Goal: Transaction & Acquisition: Purchase product/service

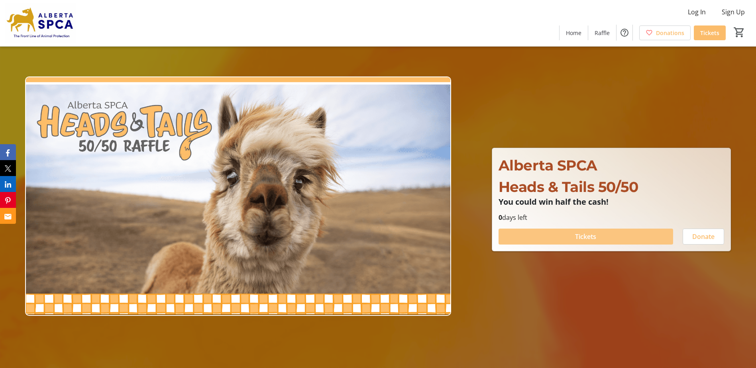
click at [568, 235] on span at bounding box center [585, 236] width 174 height 19
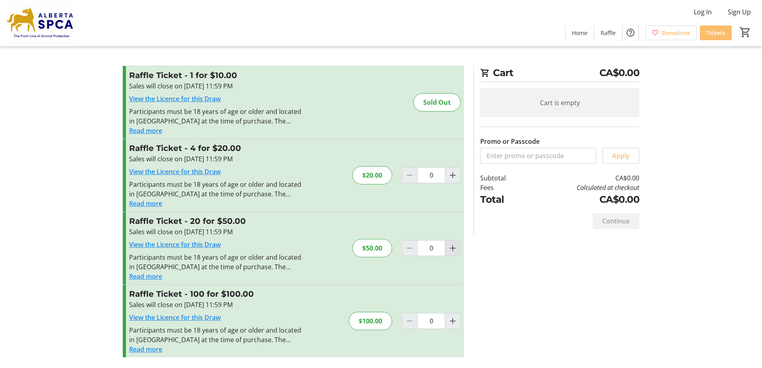
click at [455, 248] on mat-icon "Increment by one" at bounding box center [453, 248] width 10 height 10
type input "1"
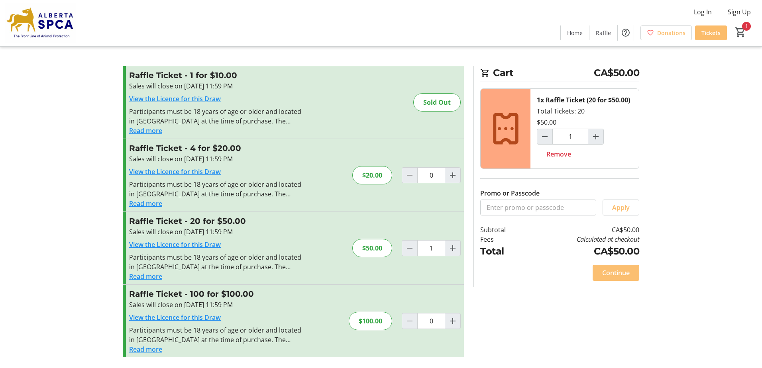
click at [614, 275] on span "Continue" at bounding box center [615, 273] width 27 height 10
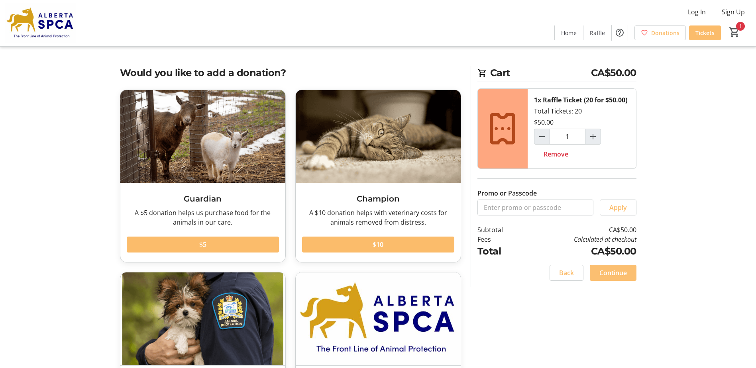
click at [620, 272] on span "Continue" at bounding box center [612, 273] width 27 height 10
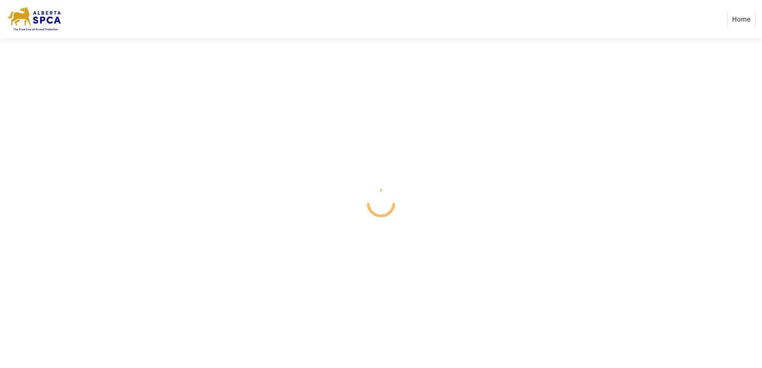
select select "CA"
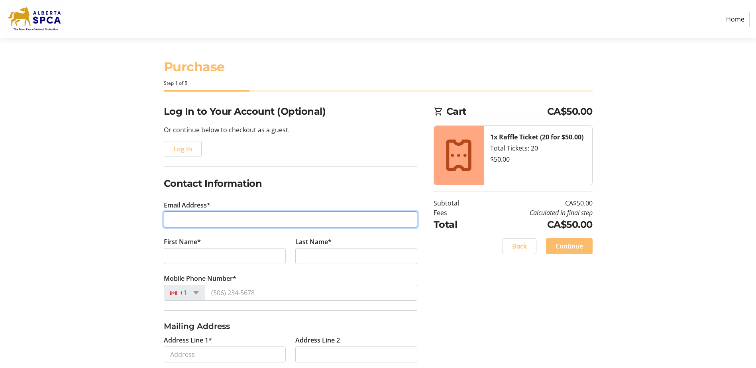
click at [230, 217] on input "Email Address*" at bounding box center [290, 220] width 253 height 16
type input "[EMAIL_ADDRESS][DOMAIN_NAME]"
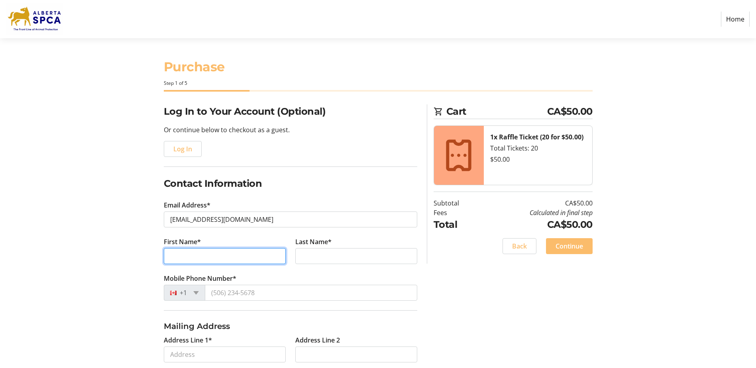
type input "[PERSON_NAME]"
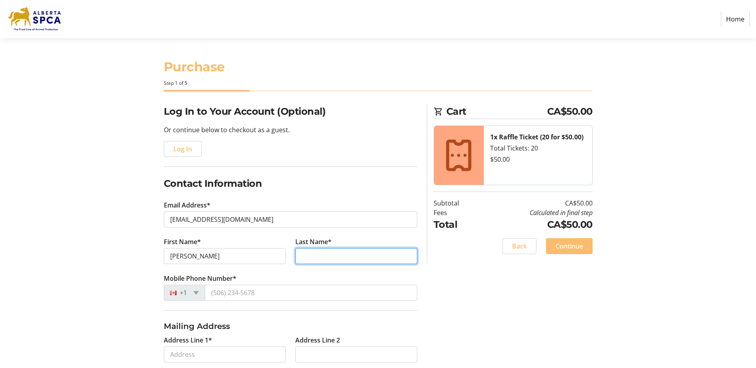
type input "M [PERSON_NAME]"
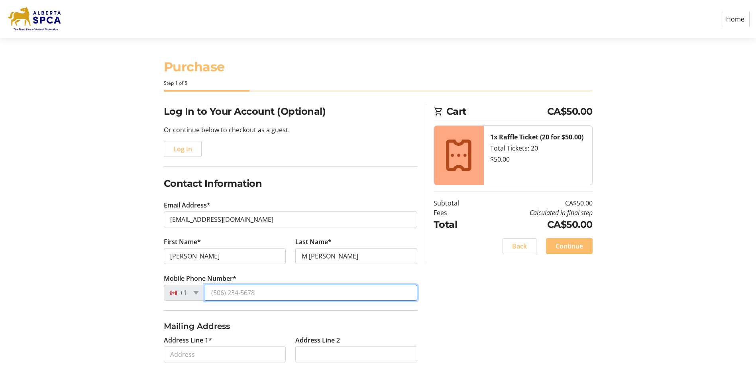
type input "[PHONE_NUMBER]"
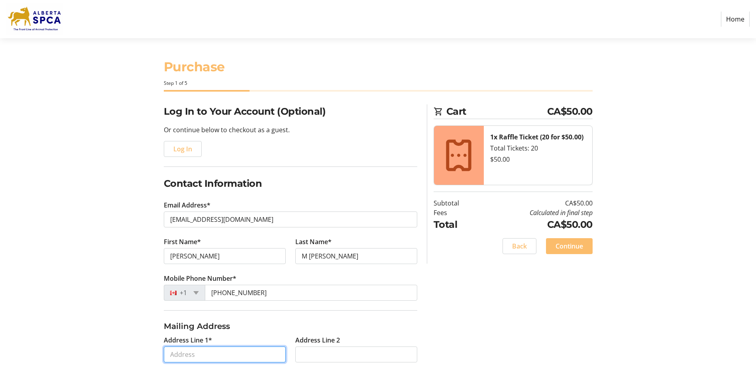
type input "Box 4848"
type input "Bonnyville"
select select "AB"
type input "T9N 0H2"
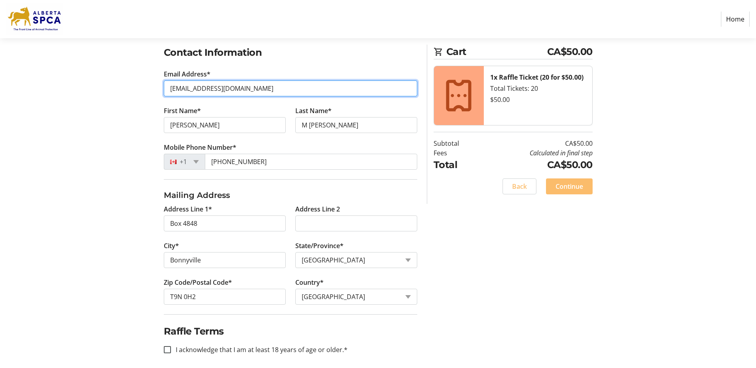
scroll to position [137, 0]
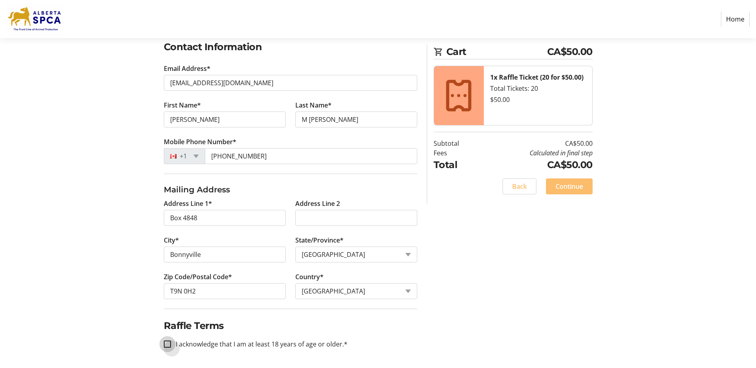
click at [167, 345] on input "I acknowledge that I am at least 18 years of age or older.*" at bounding box center [167, 344] width 7 height 7
checkbox input "true"
click at [565, 186] on span "Continue" at bounding box center [568, 187] width 27 height 10
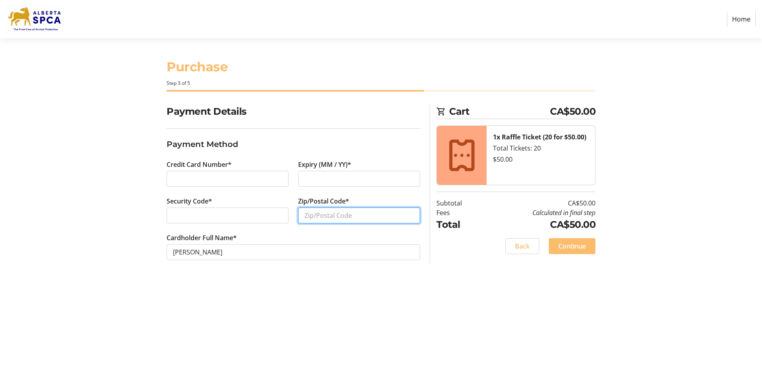
click at [319, 214] on input "Zip/Postal Code*" at bounding box center [359, 216] width 122 height 16
type input "T9N 0H2"
click at [566, 243] on span "Continue" at bounding box center [571, 246] width 27 height 10
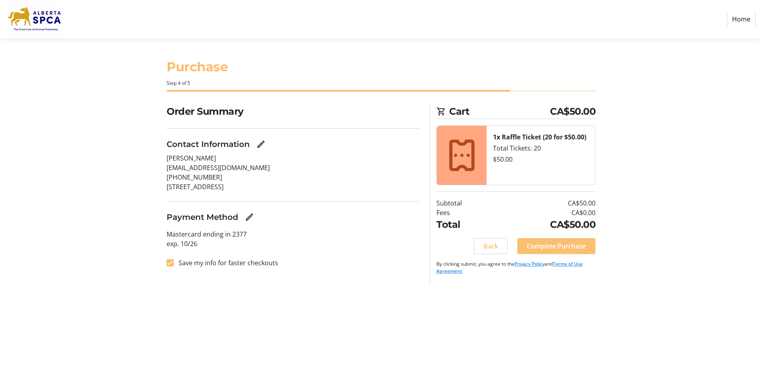
click at [554, 246] on span "Complete Purchase" at bounding box center [556, 246] width 59 height 10
